Goal: Task Accomplishment & Management: Use online tool/utility

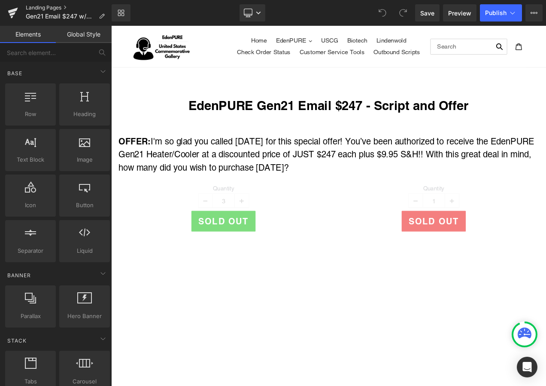
click at [35, 9] on link "Landing Pages" at bounding box center [69, 7] width 86 height 7
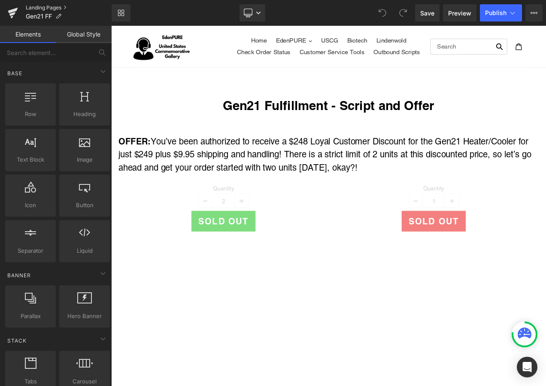
click at [28, 6] on link "Landing Pages" at bounding box center [69, 7] width 86 height 7
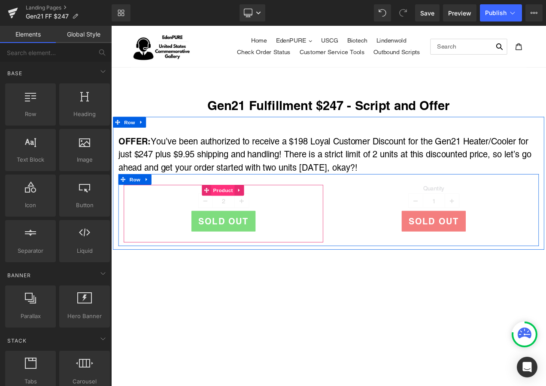
click at [243, 224] on span "Product" at bounding box center [245, 222] width 28 height 13
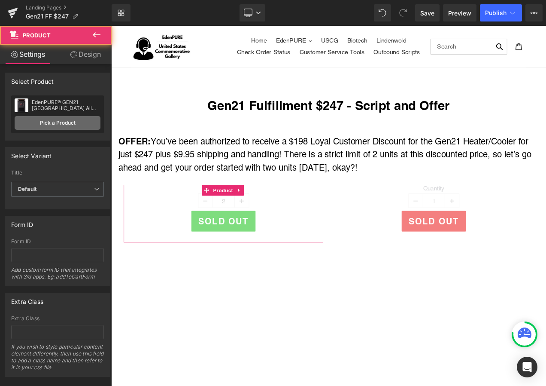
click at [53, 116] on link "Pick a Product" at bounding box center [58, 123] width 86 height 14
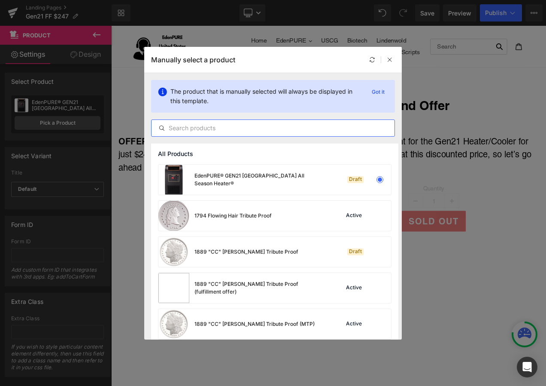
click at [201, 128] on input "text" at bounding box center [273, 128] width 243 height 10
type input "f"
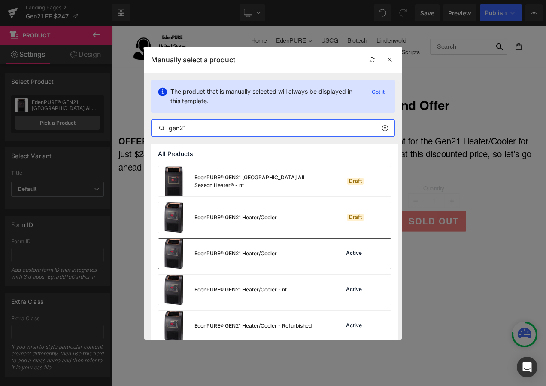
scroll to position [43, 0]
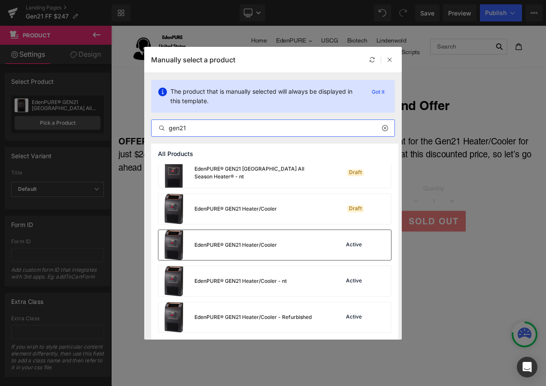
type input "gen21"
click at [265, 252] on div "EdenPURE® GEN21 Heater/Cooler" at bounding box center [217, 245] width 119 height 30
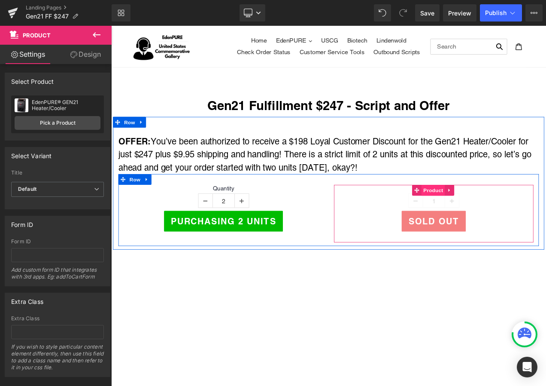
click at [490, 222] on span "Product" at bounding box center [496, 222] width 28 height 13
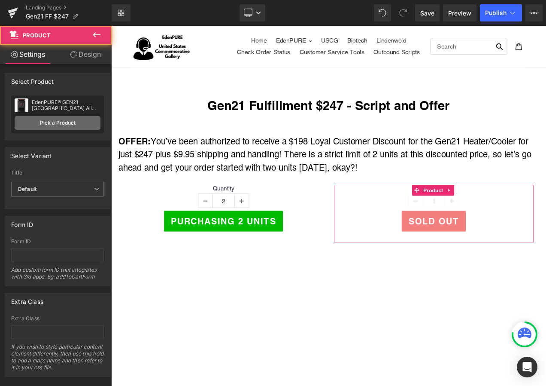
click at [45, 124] on link "Pick a Product" at bounding box center [58, 123] width 86 height 14
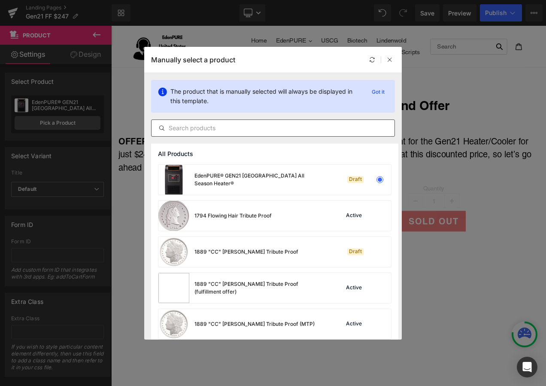
click at [202, 133] on input "text" at bounding box center [273, 128] width 243 height 10
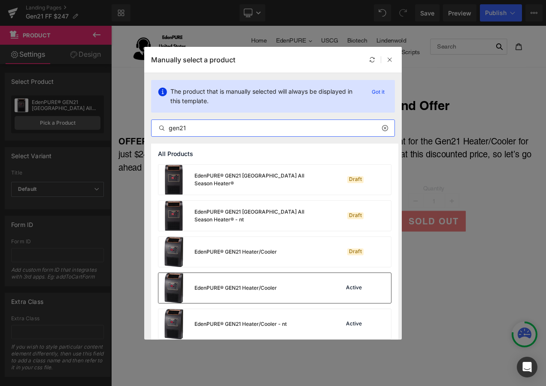
type input "gen21"
click at [235, 290] on div "EdenPURE® GEN21 Heater/Cooler" at bounding box center [236, 288] width 82 height 8
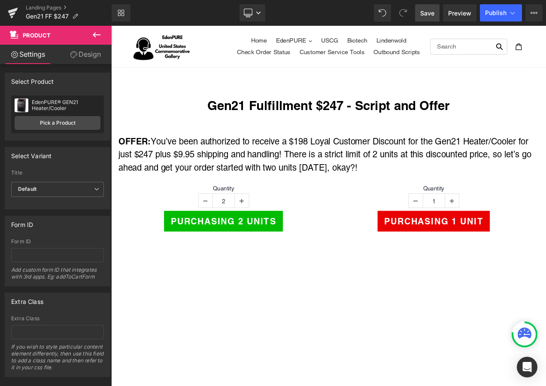
click at [430, 10] on span "Save" at bounding box center [427, 13] width 14 height 9
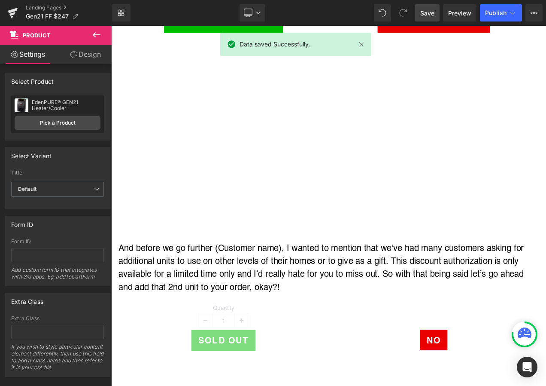
scroll to position [301, 0]
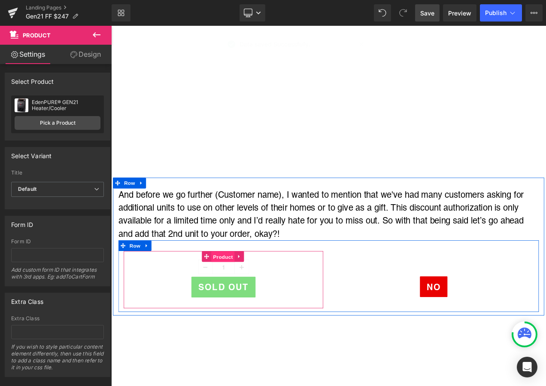
click at [243, 298] on span "Product" at bounding box center [245, 301] width 28 height 13
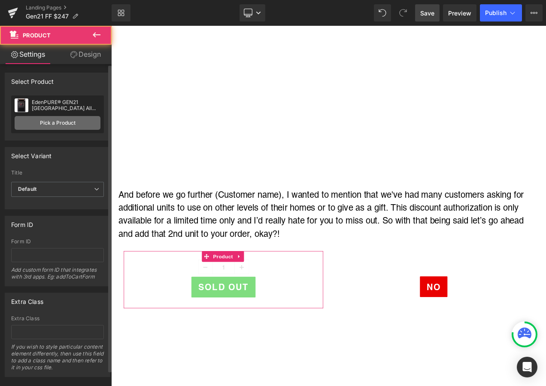
click at [69, 121] on link "Pick a Product" at bounding box center [58, 123] width 86 height 14
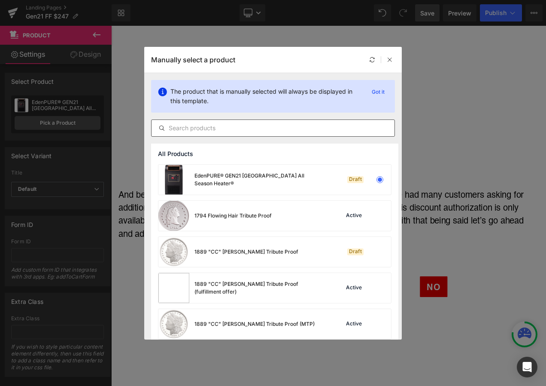
click at [224, 128] on input "text" at bounding box center [273, 128] width 243 height 10
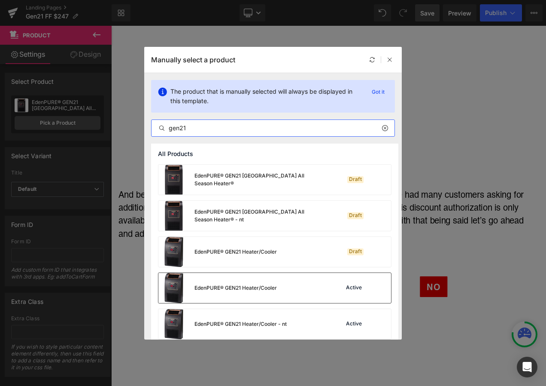
scroll to position [43, 0]
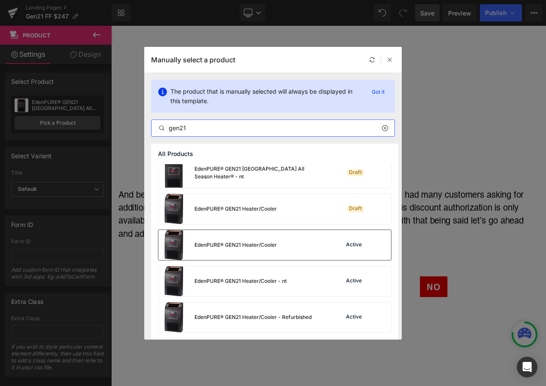
type input "gen21"
click at [242, 245] on div "EdenPURE® GEN21 Heater/Cooler" at bounding box center [236, 245] width 82 height 8
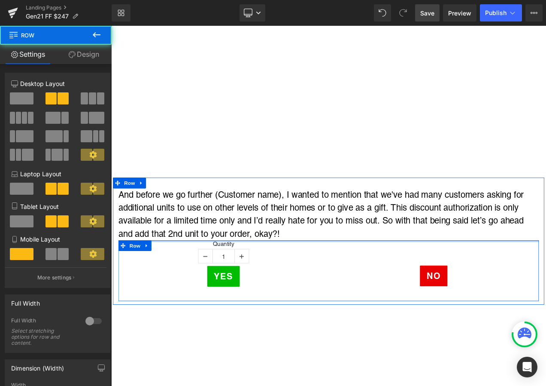
drag, startPoint x: 408, startPoint y: 286, endPoint x: 406, endPoint y: 269, distance: 16.9
click at [406, 269] on div "And before we go further (Customer name), I wanted to mention that we've had ma…" at bounding box center [370, 287] width 515 height 135
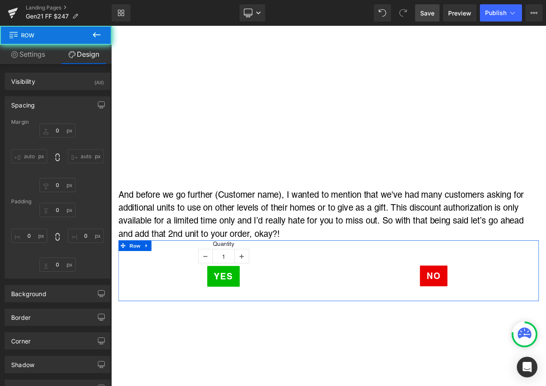
type input "0"
type input "10"
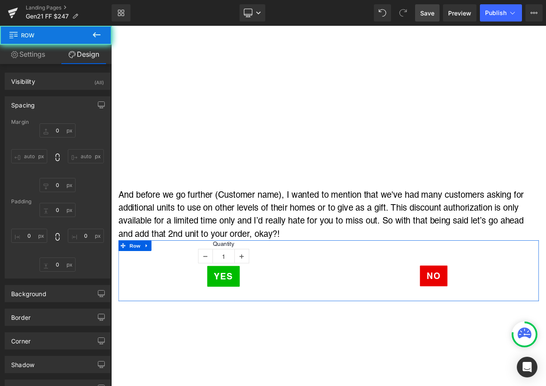
type input "0"
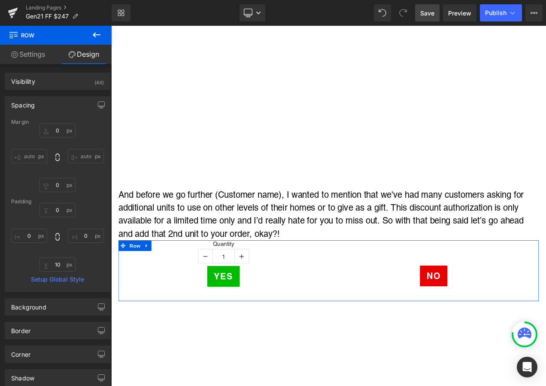
click at [423, 12] on span "Save" at bounding box center [427, 13] width 14 height 9
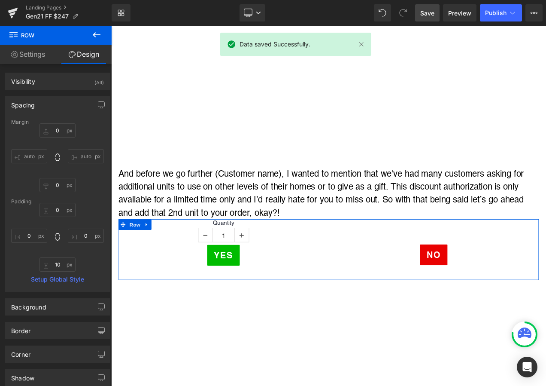
scroll to position [215, 0]
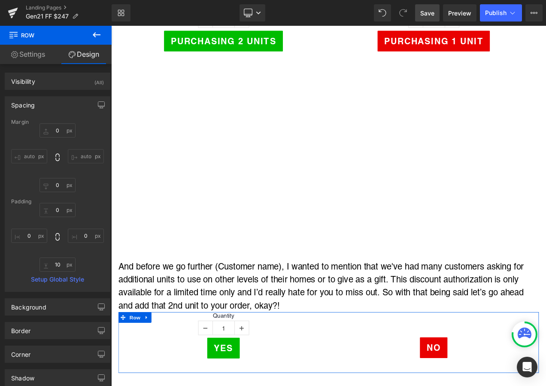
click at [428, 12] on span "Save" at bounding box center [427, 13] width 14 height 9
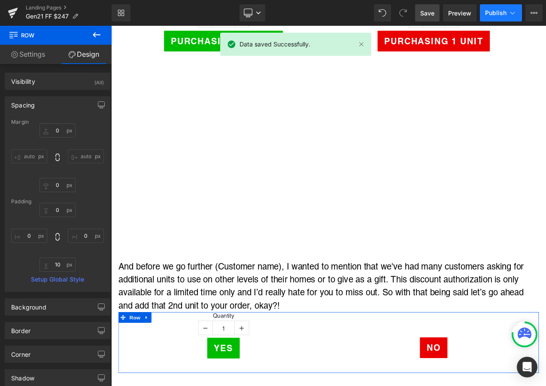
click at [503, 16] on span "Publish" at bounding box center [495, 12] width 21 height 7
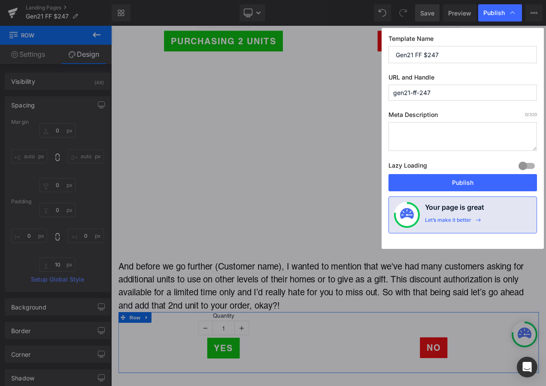
drag, startPoint x: 466, startPoint y: 96, endPoint x: 298, endPoint y: 92, distance: 168.4
click at [298, 92] on div "Publish Template Name Gen21 FF $247 URL and Handle gen21-ff-247 Meta Descriptio…" at bounding box center [273, 193] width 546 height 386
click at [441, 94] on input "gen21-ff-247" at bounding box center [463, 93] width 149 height 16
drag, startPoint x: 441, startPoint y: 94, endPoint x: 325, endPoint y: 87, distance: 115.7
click at [325, 87] on div "Publish Template Name Gen21 FF $247 URL and Handle gen21-ff-247 Meta Descriptio…" at bounding box center [273, 193] width 546 height 386
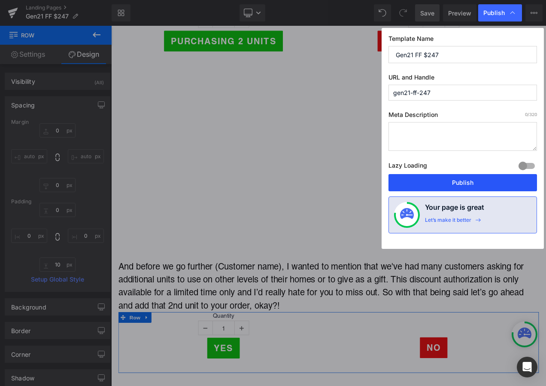
click at [474, 181] on button "Publish" at bounding box center [463, 182] width 149 height 17
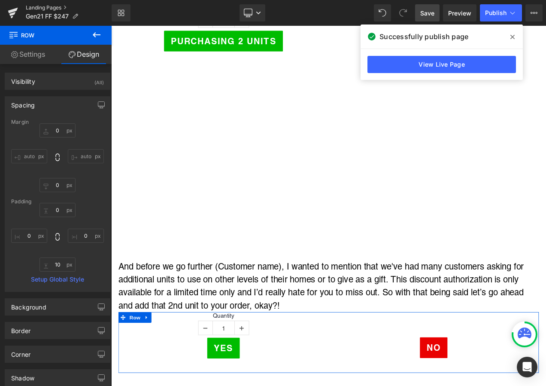
click at [32, 6] on link "Landing Pages" at bounding box center [69, 7] width 86 height 7
